Goal: Transaction & Acquisition: Subscribe to service/newsletter

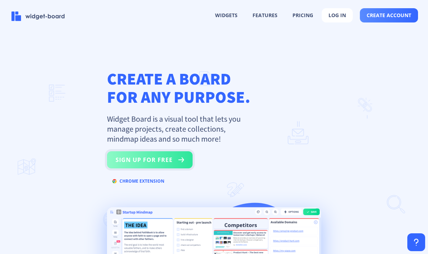
click at [146, 162] on button "sign up for free" at bounding box center [150, 159] width 86 height 17
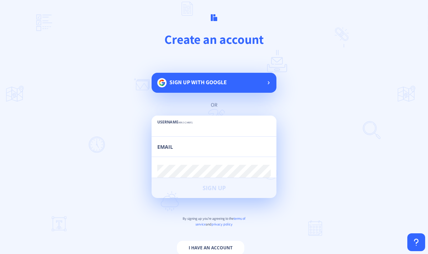
click at [187, 85] on span "Sign up with google" at bounding box center [197, 81] width 57 height 7
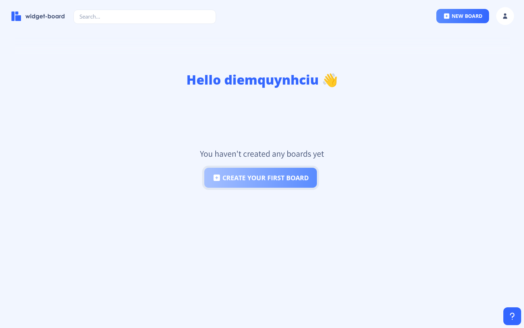
click at [271, 174] on button "create your first board" at bounding box center [260, 178] width 113 height 20
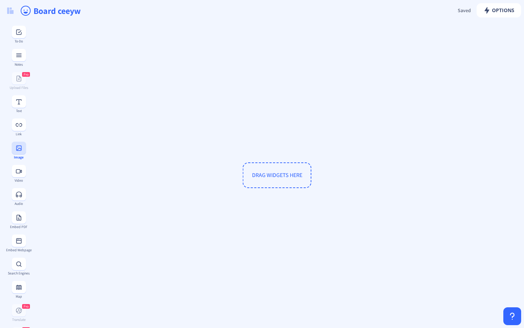
click at [19, 152] on button at bounding box center [19, 148] width 14 height 12
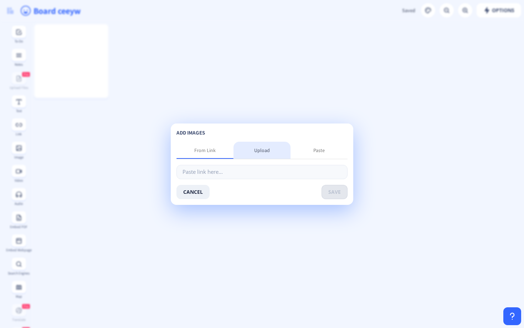
click at [265, 149] on div "Upload" at bounding box center [262, 150] width 16 height 7
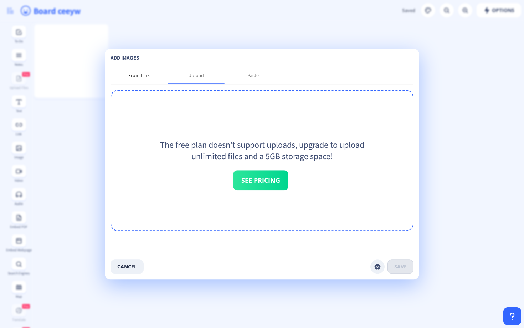
click at [140, 72] on div "From Link" at bounding box center [138, 75] width 21 height 7
